Goal: Task Accomplishment & Management: Manage account settings

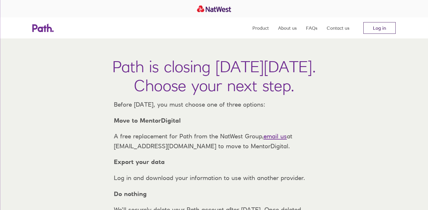
click at [375, 29] on link "Log in" at bounding box center [380, 28] width 32 height 12
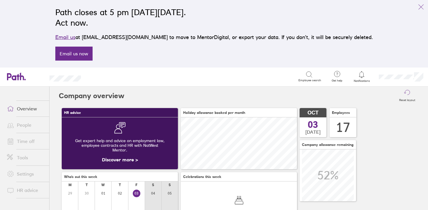
scroll to position [52, 116]
click at [32, 140] on link "Time off" at bounding box center [25, 141] width 47 height 12
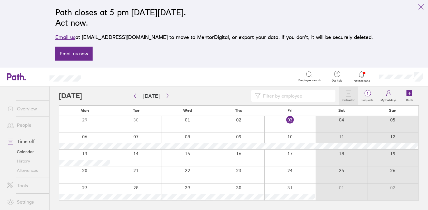
click at [31, 172] on link "Allowances" at bounding box center [25, 170] width 47 height 9
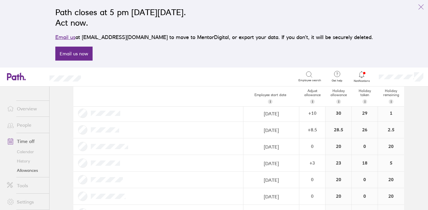
scroll to position [199, 0]
click at [27, 139] on link "Time off" at bounding box center [25, 141] width 47 height 12
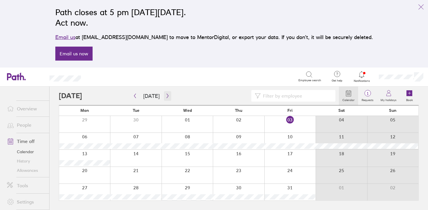
click at [167, 96] on icon "button" at bounding box center [168, 96] width 2 height 4
click at [166, 94] on icon "button" at bounding box center [167, 96] width 4 height 5
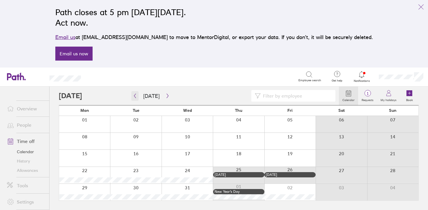
click at [136, 94] on icon "button" at bounding box center [135, 96] width 4 height 5
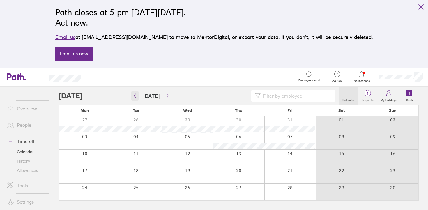
click at [135, 96] on icon "button" at bounding box center [135, 96] width 2 height 4
click at [366, 101] on label "Requests" at bounding box center [367, 99] width 19 height 5
